Goal: Information Seeking & Learning: Learn about a topic

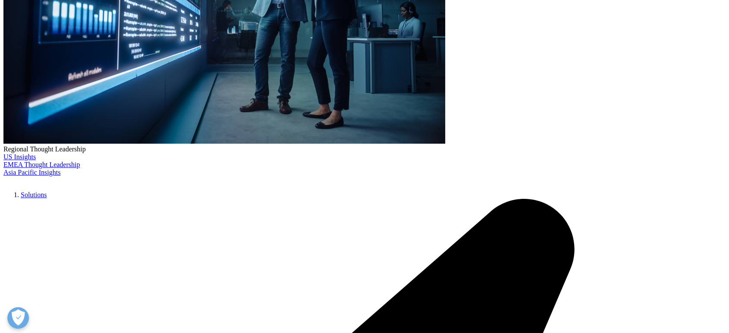
scroll to position [255, 0]
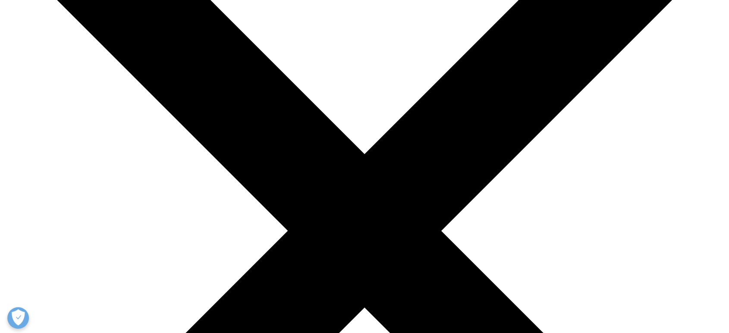
scroll to position [144, 0]
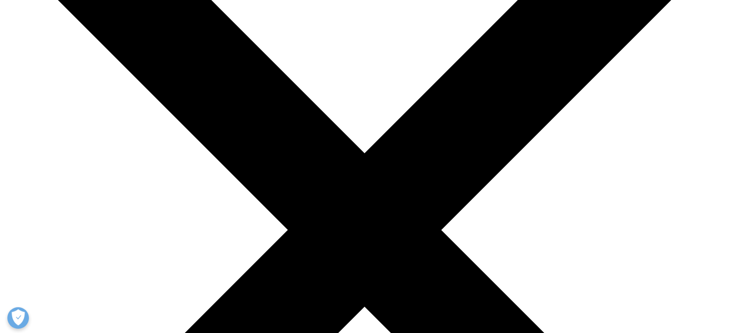
drag, startPoint x: 260, startPoint y: 111, endPoint x: 387, endPoint y: 110, distance: 127.3
copy h3 "Bhavik Patel"
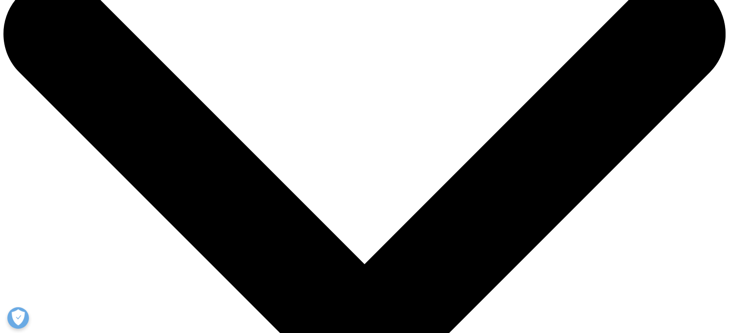
scroll to position [32, 0]
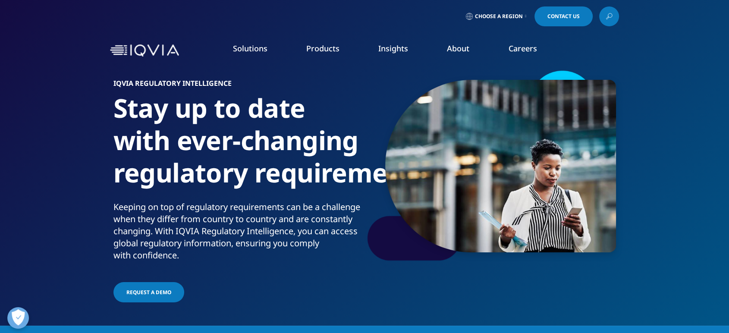
click at [322, 166] on link "RIM Smart" at bounding box center [364, 166] width 131 height 9
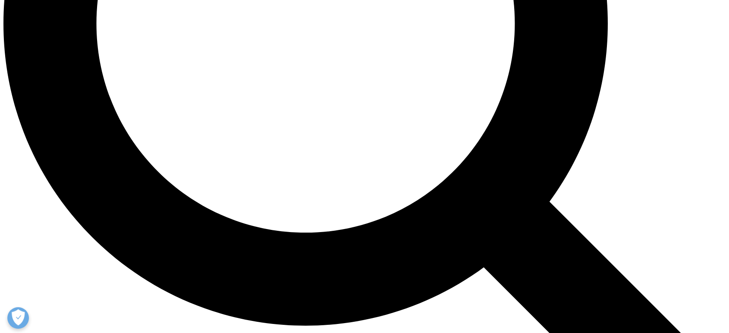
scroll to position [1023, 0]
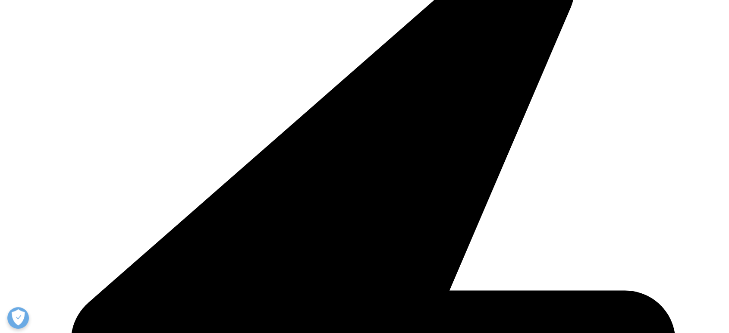
scroll to position [1119, 0]
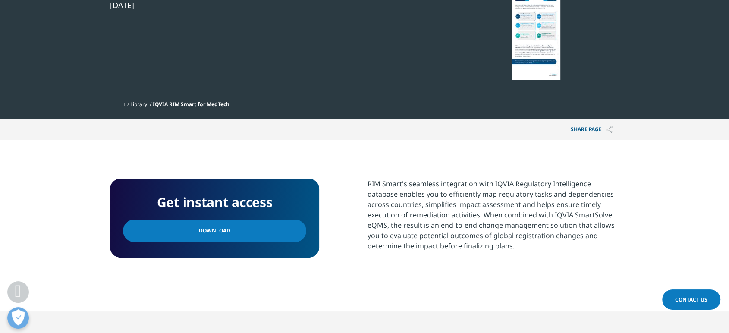
scroll to position [208, 0]
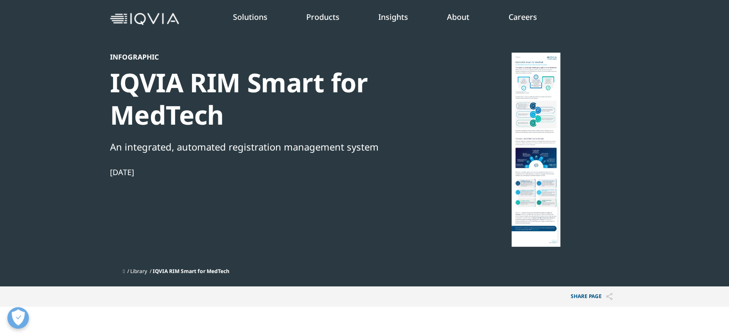
click at [536, 152] on div at bounding box center [536, 150] width 167 height 194
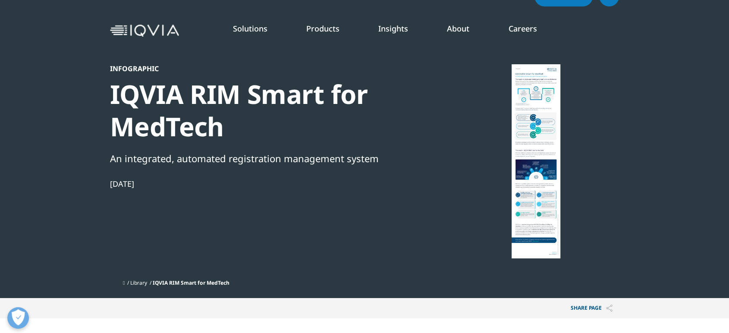
scroll to position [0, 0]
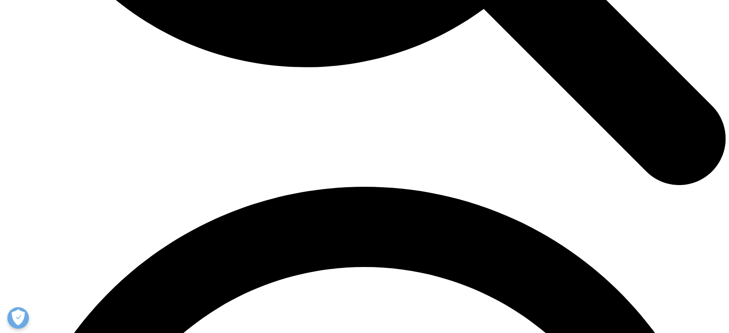
scroll to position [1278, 0]
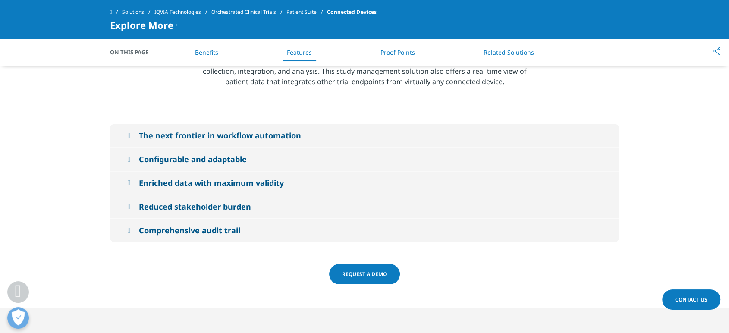
click at [197, 160] on div "Configurable and adaptable" at bounding box center [193, 159] width 108 height 10
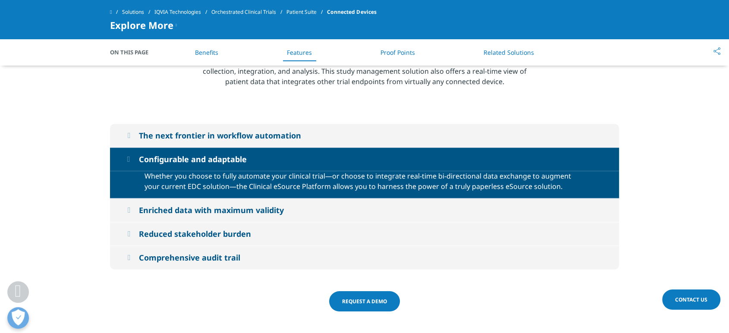
click at [197, 160] on div "Configurable and adaptable" at bounding box center [193, 159] width 108 height 10
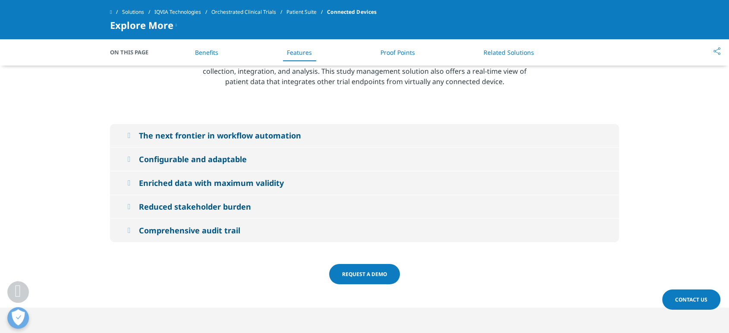
click at [197, 160] on div "Configurable and adaptable" at bounding box center [193, 159] width 108 height 10
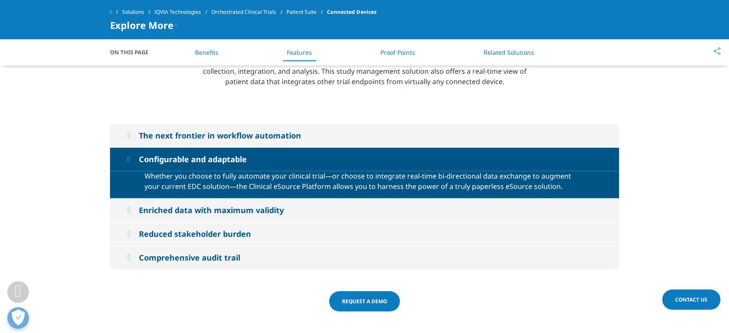
click at [197, 160] on div "Configurable and adaptable" at bounding box center [193, 159] width 108 height 10
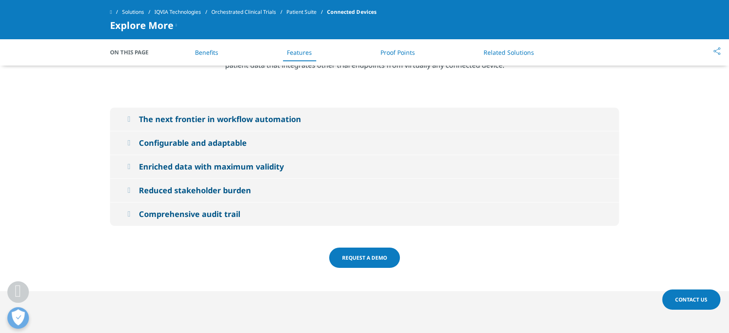
scroll to position [1311, 0]
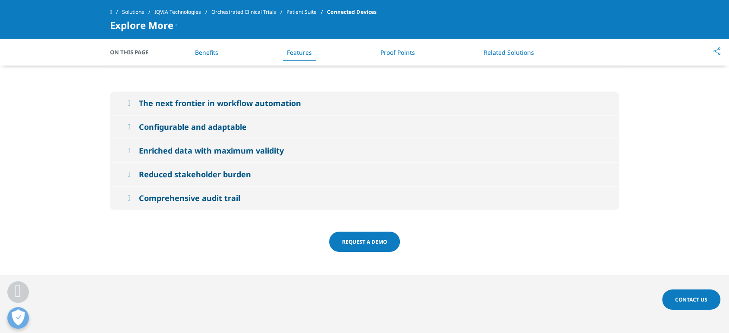
click at [214, 151] on div "Enriched data with maximum validity" at bounding box center [211, 150] width 145 height 10
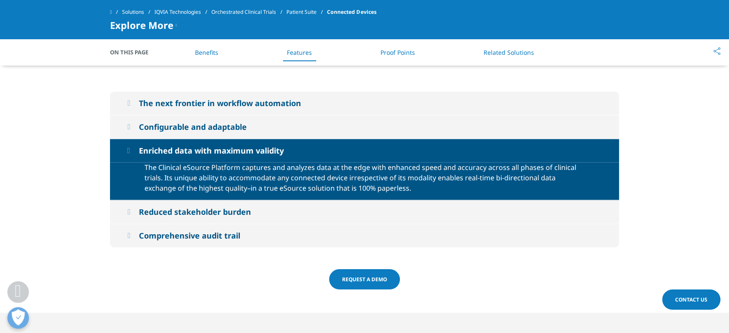
click at [214, 151] on div "Enriched data with maximum validity" at bounding box center [211, 150] width 145 height 10
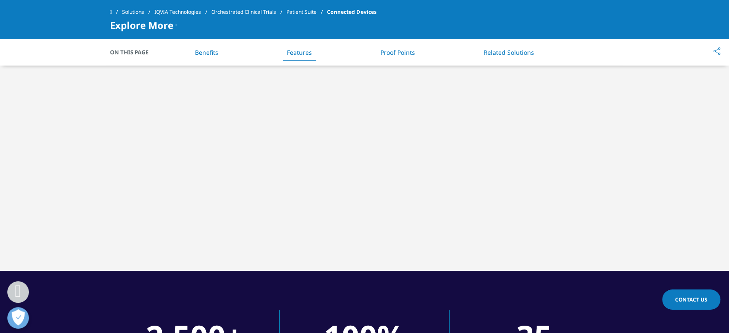
scroll to position [1566, 0]
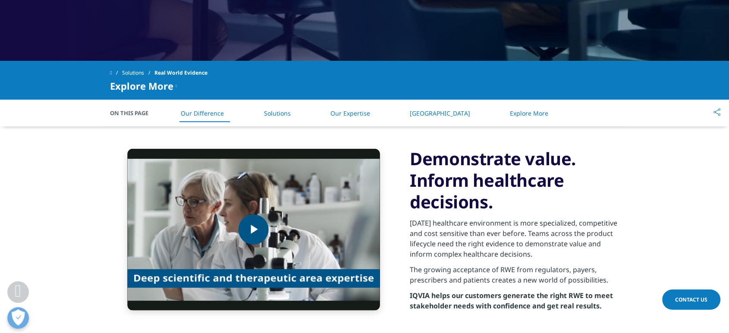
scroll to position [352, 0]
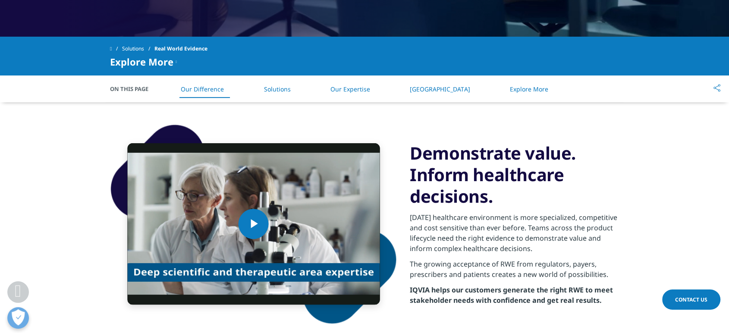
click at [291, 90] on link "Solutions" at bounding box center [277, 89] width 27 height 8
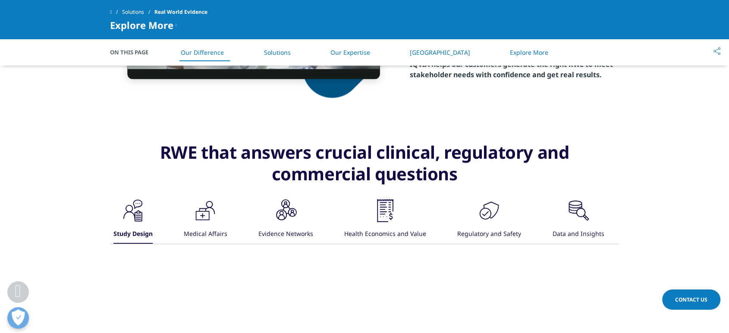
scroll to position [515, 0]
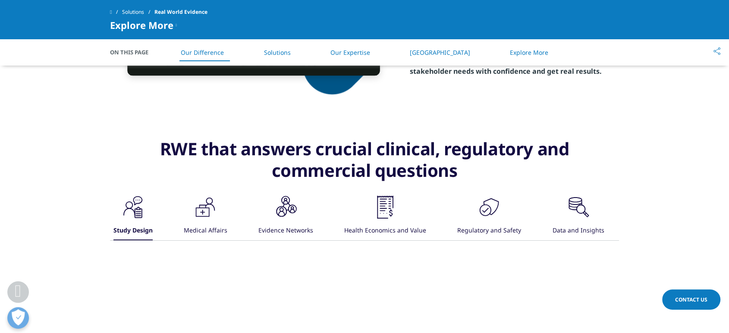
click at [146, 214] on icon ".cls-1{fill:#231f20;}" at bounding box center [133, 207] width 26 height 26
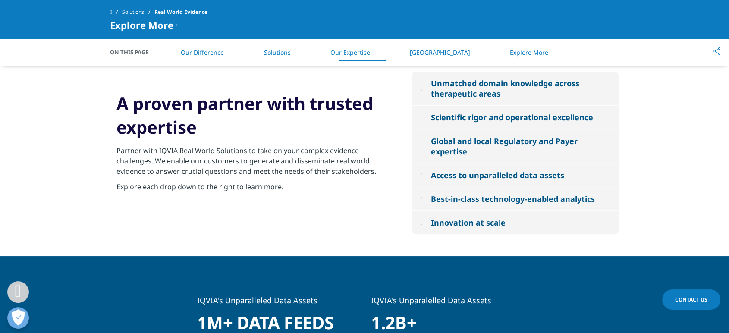
scroll to position [979, 0]
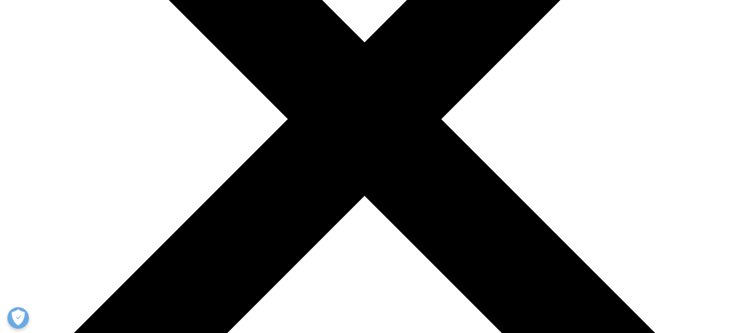
scroll to position [304, 0]
